Goal: Obtain resource: Download file/media

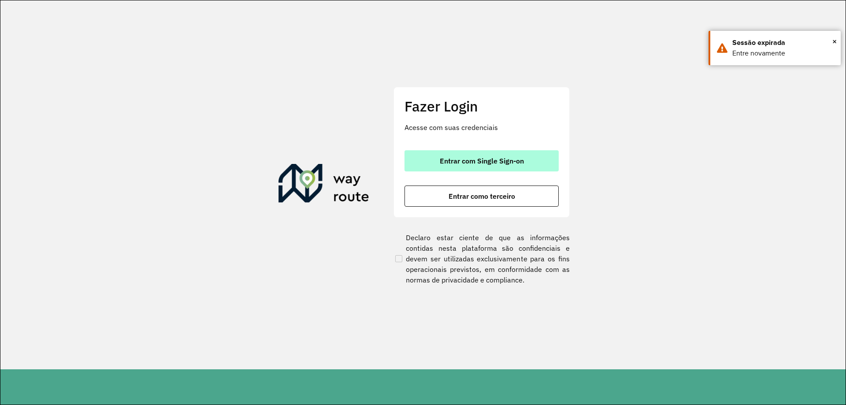
click at [477, 154] on button "Entrar com Single Sign-on" at bounding box center [482, 160] width 154 height 21
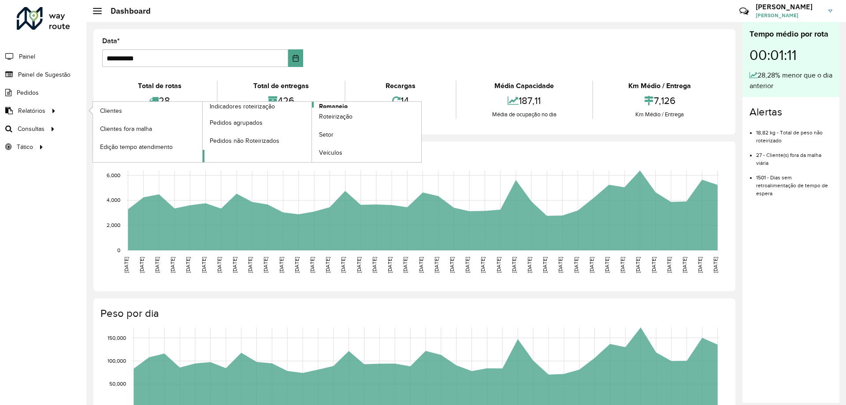
click at [335, 107] on span "Romaneio" at bounding box center [333, 106] width 29 height 9
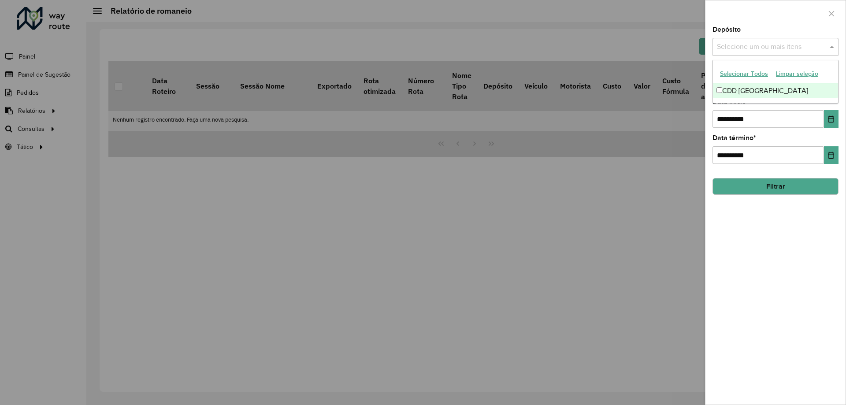
click at [763, 55] on div "Selecione um ou mais itens" at bounding box center [776, 47] width 126 height 18
click at [752, 89] on div "CDD [GEOGRAPHIC_DATA]" at bounding box center [775, 90] width 125 height 15
click at [831, 51] on span at bounding box center [833, 46] width 11 height 11
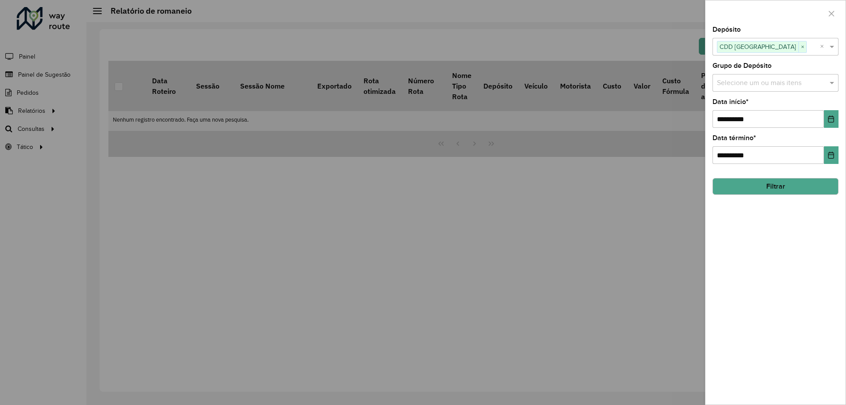
click at [823, 86] on input "text" at bounding box center [771, 83] width 113 height 11
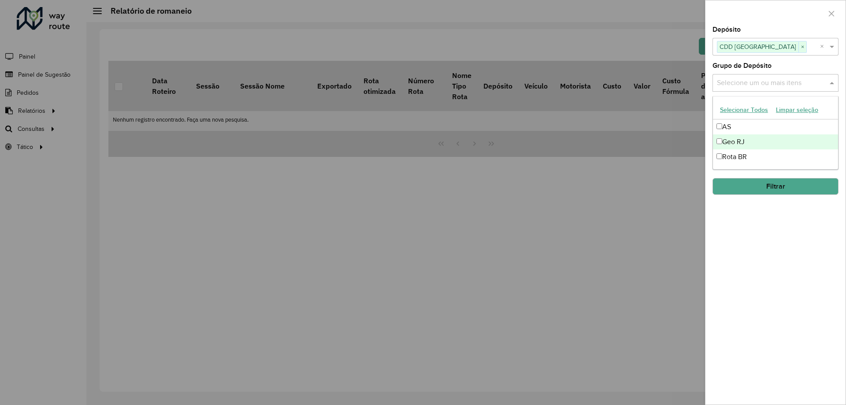
click at [732, 149] on div "Geo RJ" at bounding box center [775, 141] width 125 height 15
click at [832, 88] on span at bounding box center [833, 83] width 11 height 11
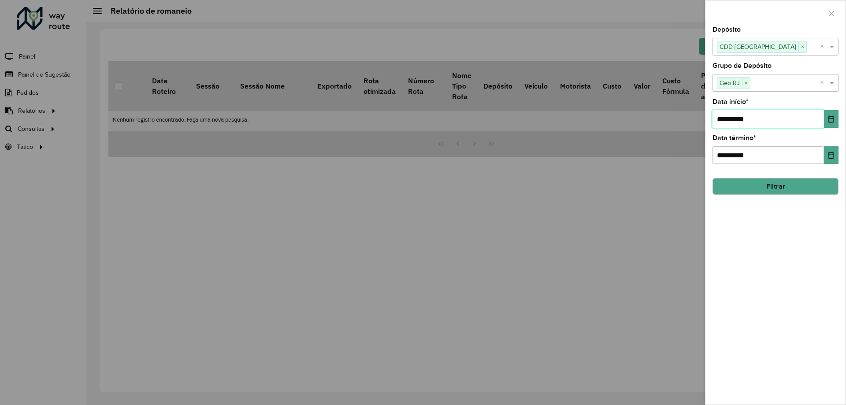
click at [806, 120] on input "**********" at bounding box center [769, 119] width 112 height 18
click at [830, 121] on icon "Choose Date" at bounding box center [831, 118] width 7 height 7
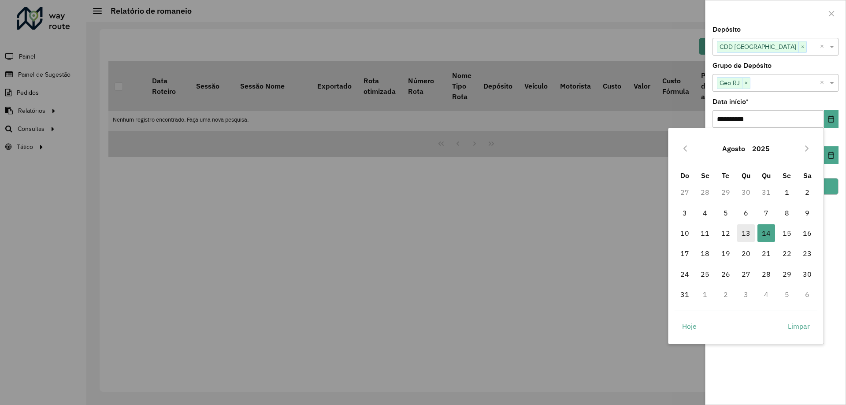
click at [749, 230] on span "13" at bounding box center [746, 233] width 18 height 18
type input "**********"
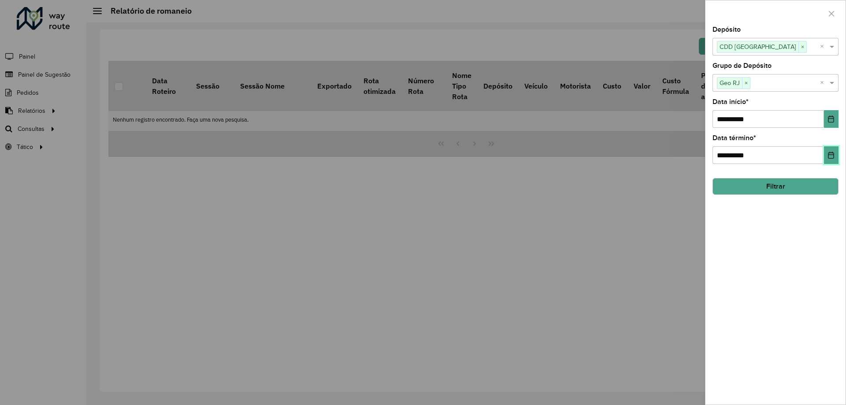
click at [833, 150] on button "Choose Date" at bounding box center [831, 155] width 15 height 18
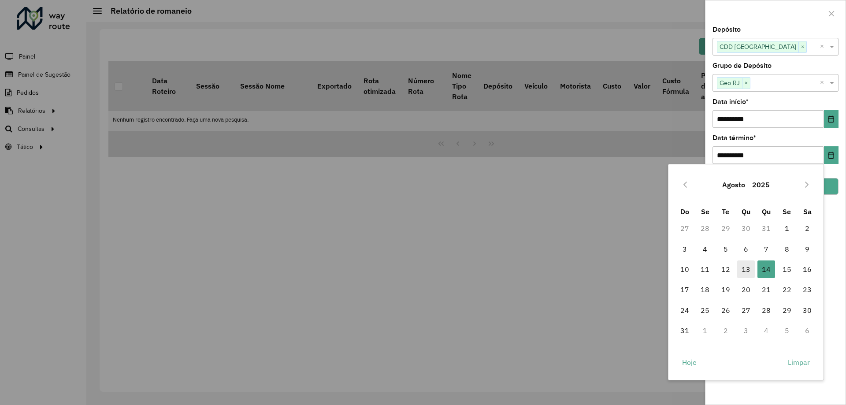
click at [742, 266] on span "13" at bounding box center [746, 269] width 18 height 18
type input "**********"
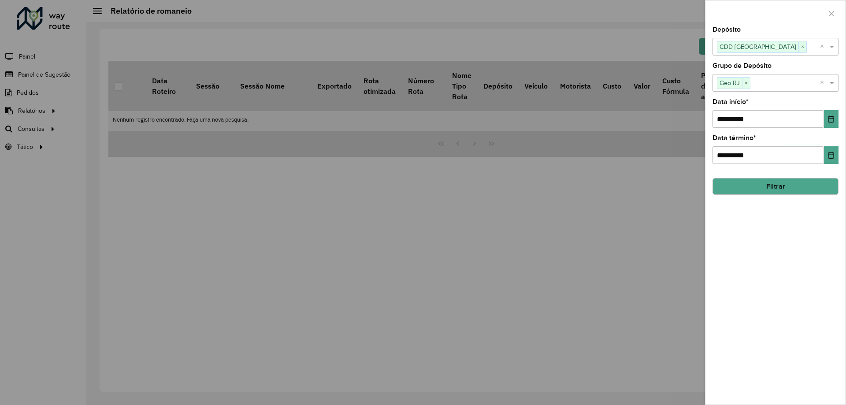
click at [772, 190] on button "Filtrar" at bounding box center [776, 186] width 126 height 17
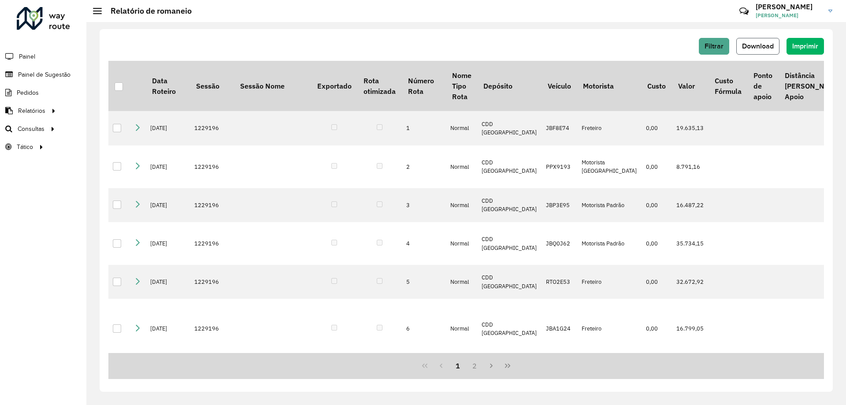
click at [767, 47] on span "Download" at bounding box center [758, 45] width 32 height 7
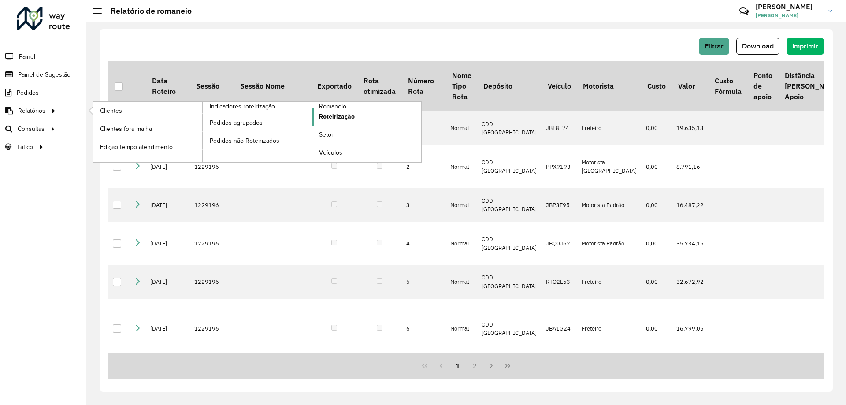
click at [342, 114] on span "Roteirização" at bounding box center [337, 116] width 36 height 9
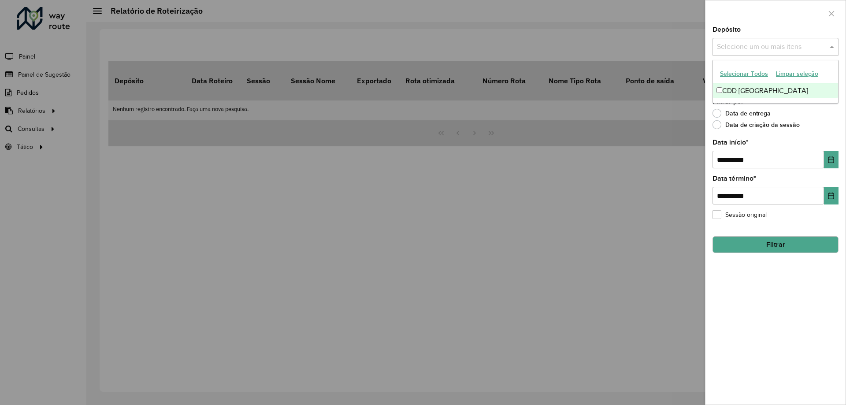
click at [763, 48] on input "text" at bounding box center [771, 47] width 113 height 11
click at [748, 91] on div "CDD [GEOGRAPHIC_DATA]" at bounding box center [775, 90] width 125 height 15
click at [835, 44] on span at bounding box center [833, 46] width 11 height 11
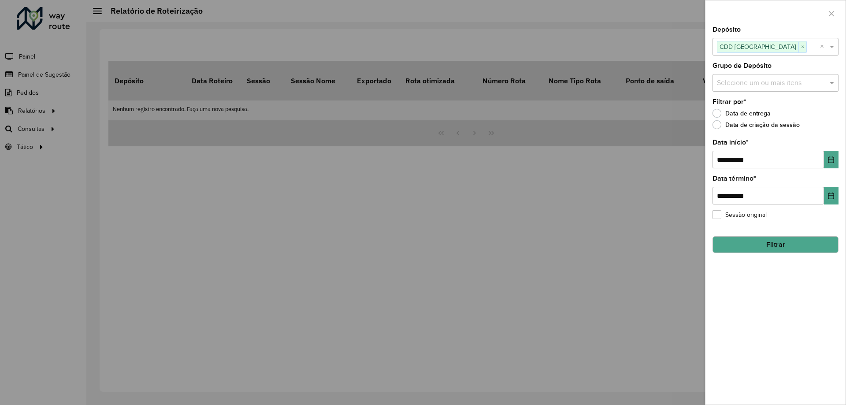
click at [826, 77] on div "Selecione um ou mais itens" at bounding box center [776, 83] width 126 height 18
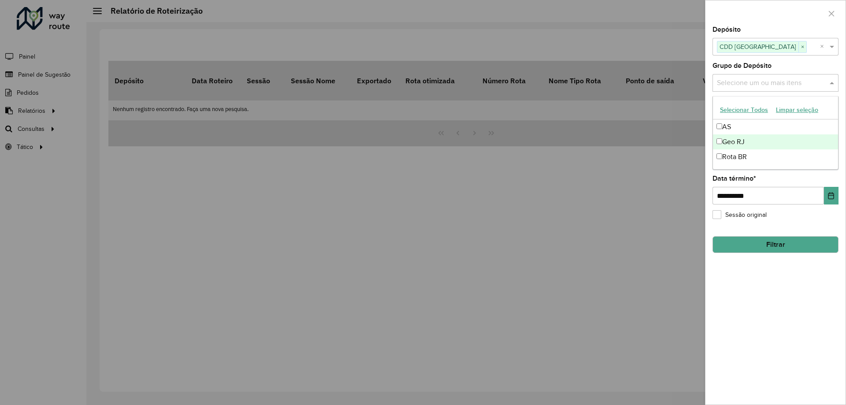
click at [742, 145] on div "Geo RJ" at bounding box center [775, 141] width 125 height 15
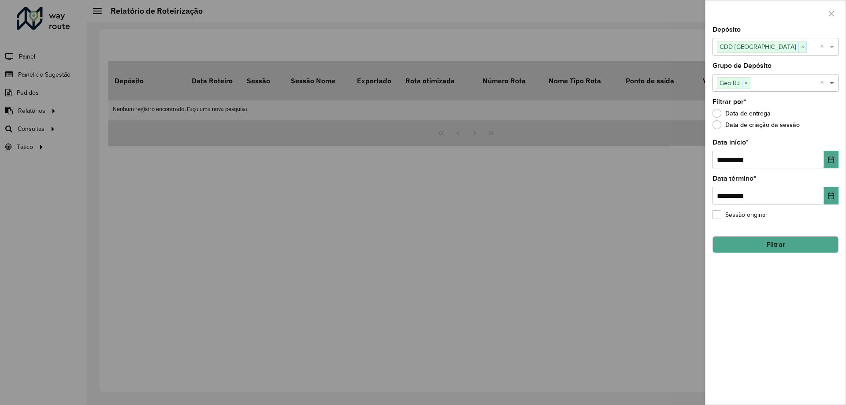
click at [838, 81] on span at bounding box center [833, 83] width 11 height 11
click at [773, 250] on button "Filtrar" at bounding box center [776, 244] width 126 height 17
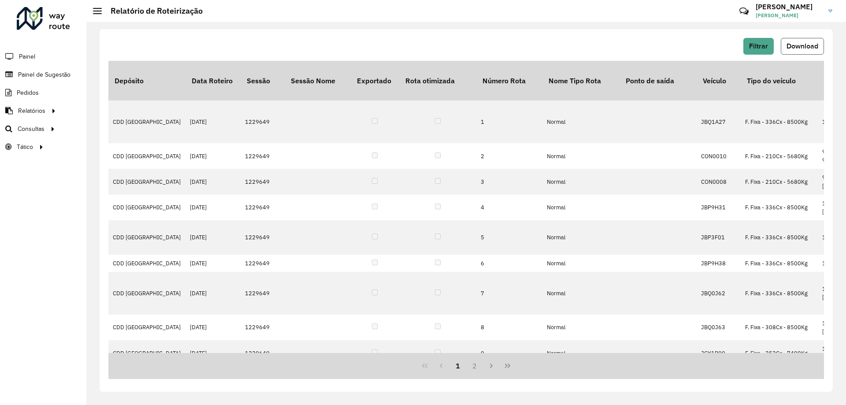
click at [799, 45] on span "Download" at bounding box center [803, 45] width 32 height 7
